Goal: Complete application form: Complete application form

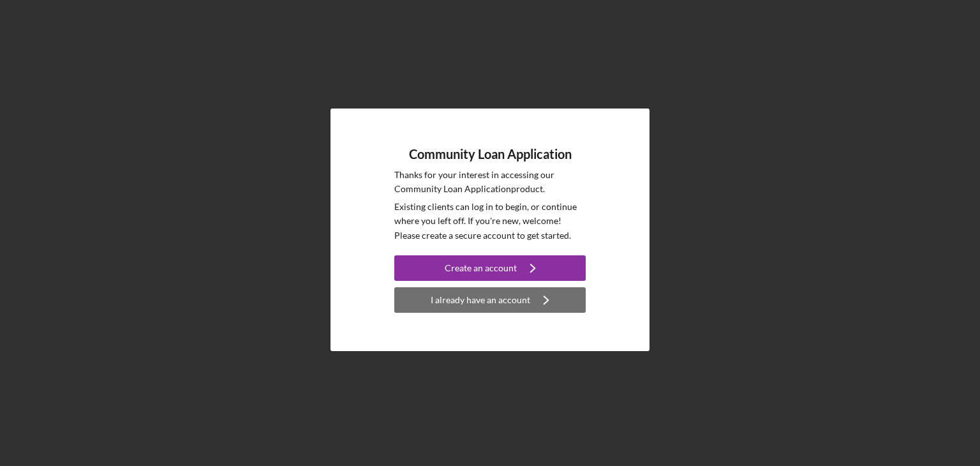
click at [451, 304] on div "I already have an account" at bounding box center [481, 300] width 100 height 26
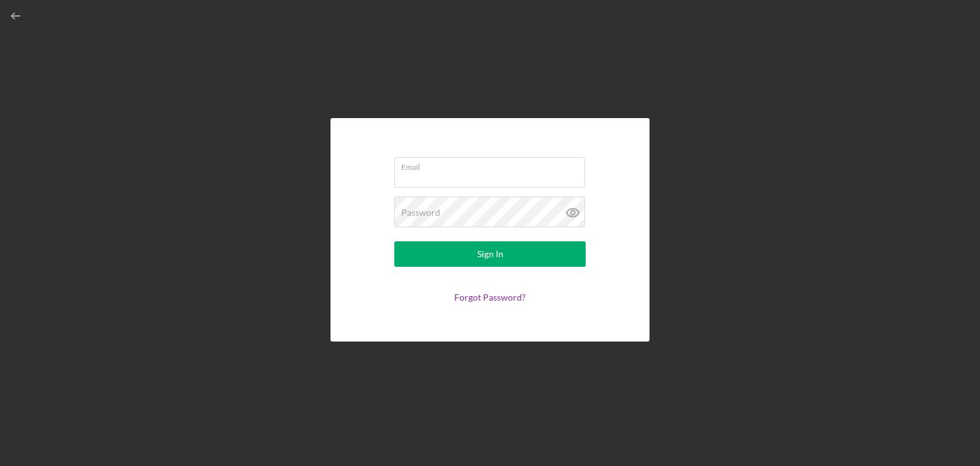
click at [468, 144] on div "Email Password Sign In Forgot Password?" at bounding box center [490, 229] width 319 height 223
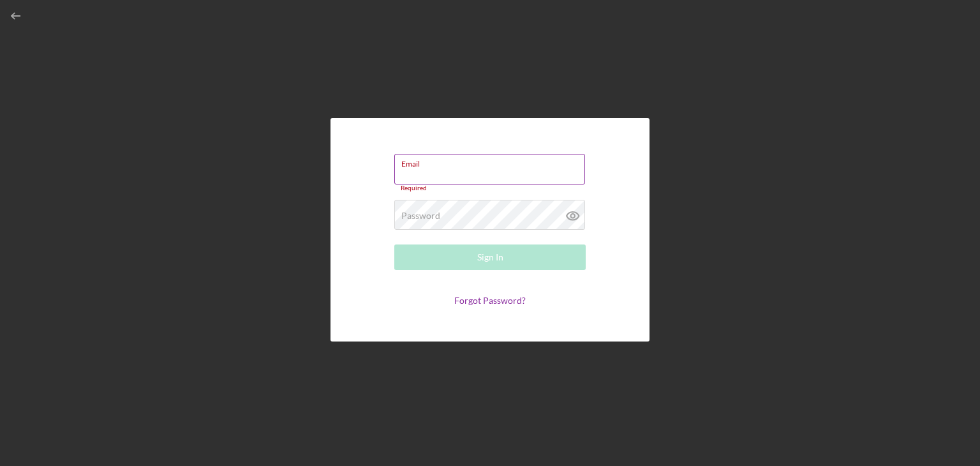
click at [467, 174] on input "Email" at bounding box center [489, 169] width 191 height 31
click at [503, 167] on div "Email Required" at bounding box center [489, 173] width 191 height 38
click at [480, 170] on input "Email" at bounding box center [489, 169] width 191 height 31
type input "ctwcommunitycouncil@gmail.com"
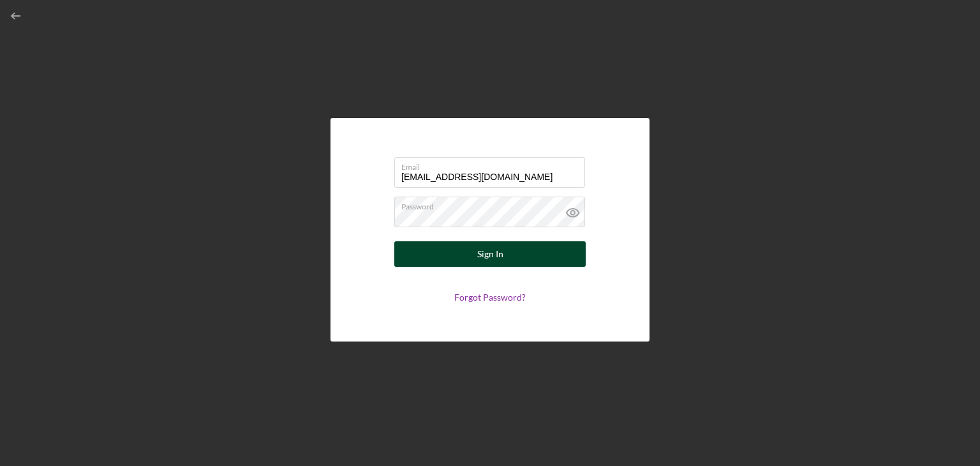
click at [479, 256] on div "Sign In" at bounding box center [490, 254] width 26 height 26
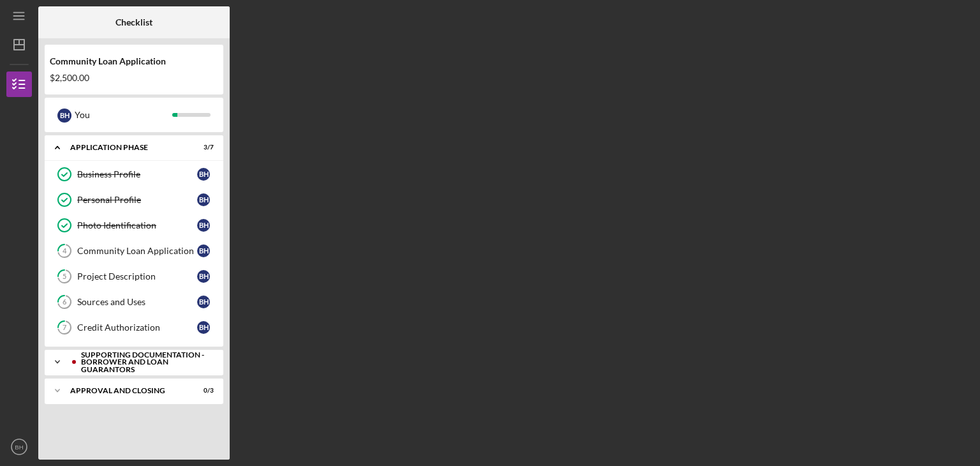
click at [131, 366] on div "Supporting Documentation - Borrower and Loan Guarantors" at bounding box center [144, 362] width 126 height 22
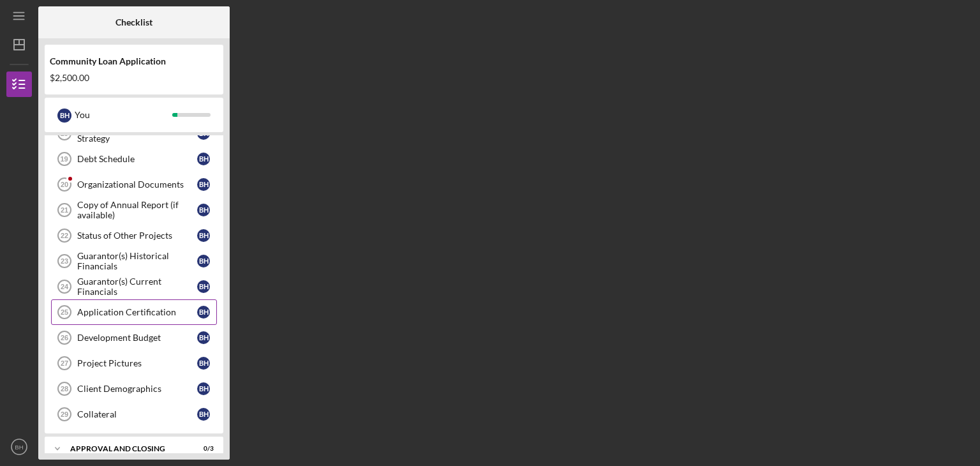
scroll to position [518, 0]
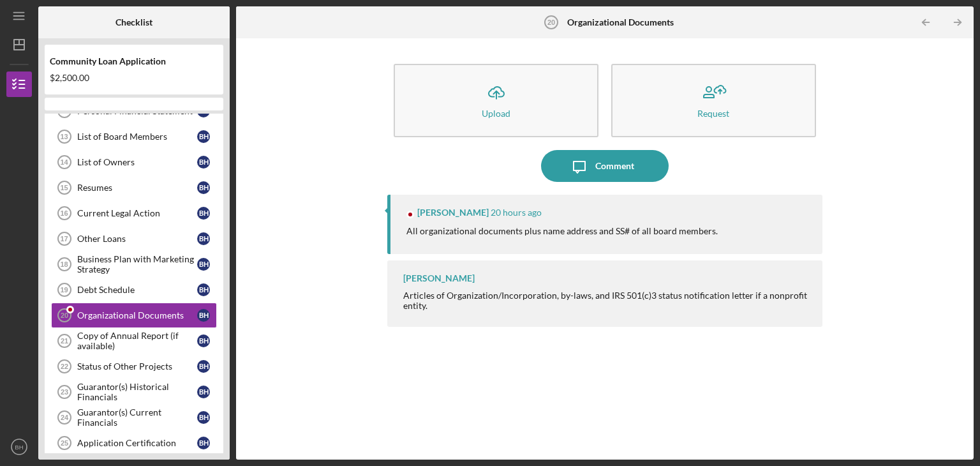
scroll to position [385, 0]
